Goal: Navigation & Orientation: Find specific page/section

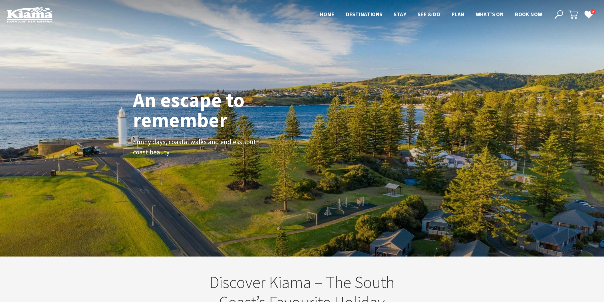
scroll to position [96, 609]
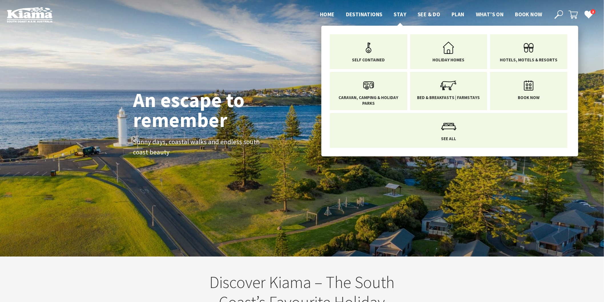
click at [401, 15] on span "Stay" at bounding box center [400, 14] width 13 height 7
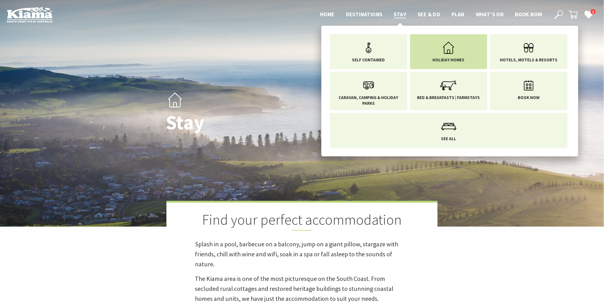
click at [458, 59] on span "Holiday Homes" at bounding box center [449, 60] width 32 height 6
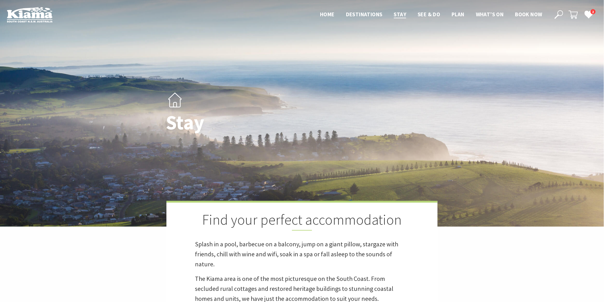
click at [556, 13] on icon at bounding box center [559, 14] width 9 height 9
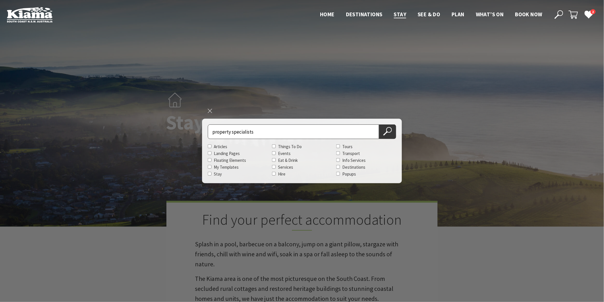
type input "property specialists"
click at [379, 124] on button "Search Now" at bounding box center [387, 131] width 17 height 15
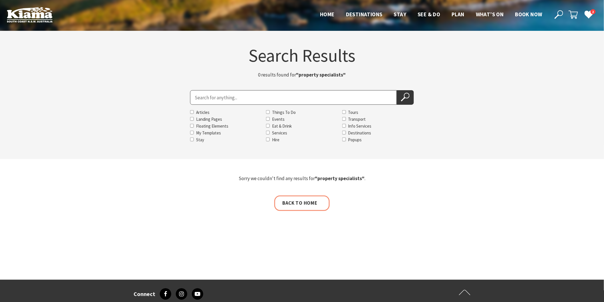
click at [199, 100] on input "Search for" at bounding box center [293, 97] width 207 height 15
type input "coastal escape"
click at [397, 90] on button "Search Now" at bounding box center [405, 97] width 17 height 15
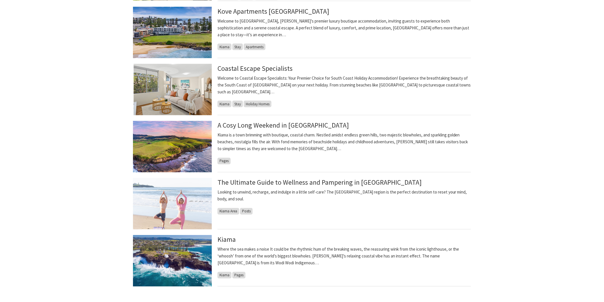
scroll to position [349, 0]
